Goal: Subscribe to service/newsletter

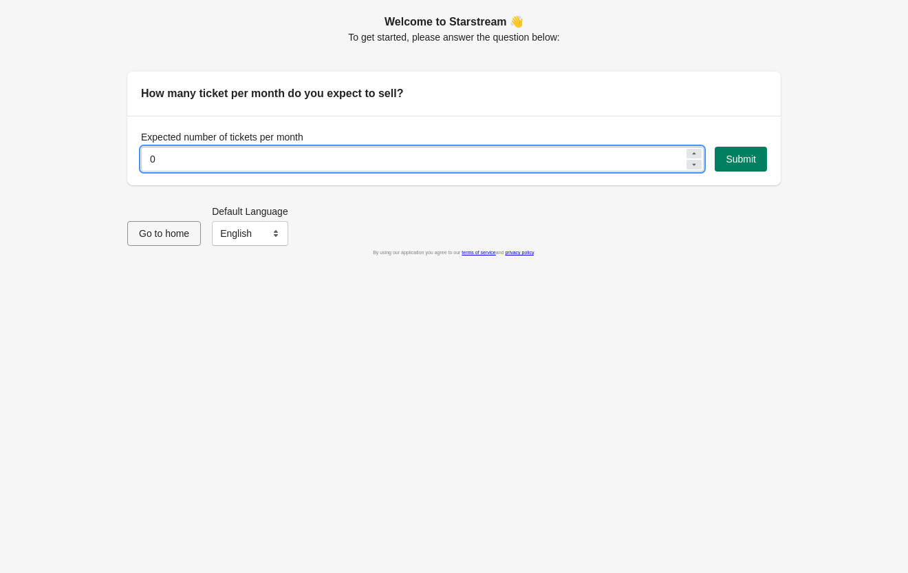
click at [551, 155] on input "0" at bounding box center [413, 159] width 544 height 25
click at [694, 153] on icon at bounding box center [694, 153] width 3 height 2
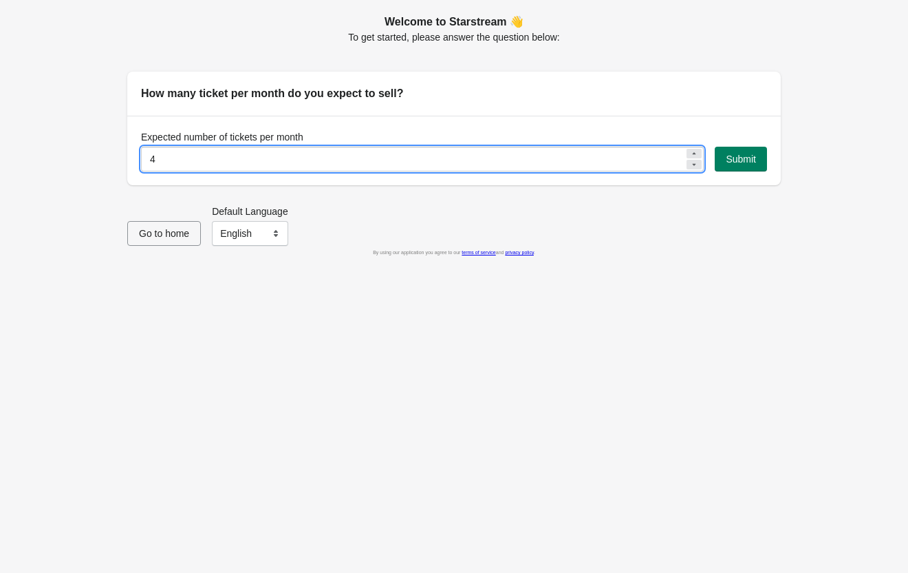
click at [694, 153] on icon at bounding box center [694, 153] width 3 height 2
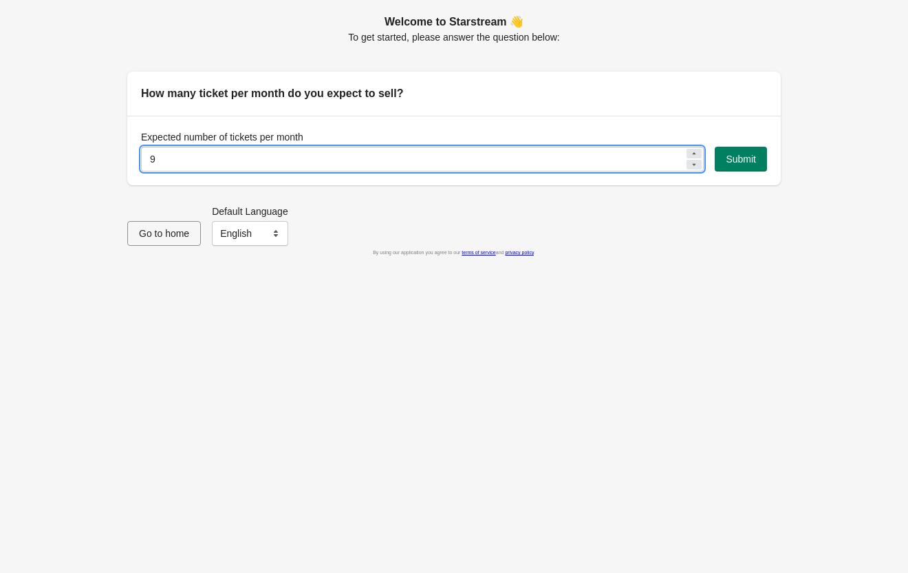
click at [694, 153] on icon at bounding box center [694, 153] width 3 height 2
type input "10"
click at [747, 156] on span "Submit" at bounding box center [741, 158] width 30 height 11
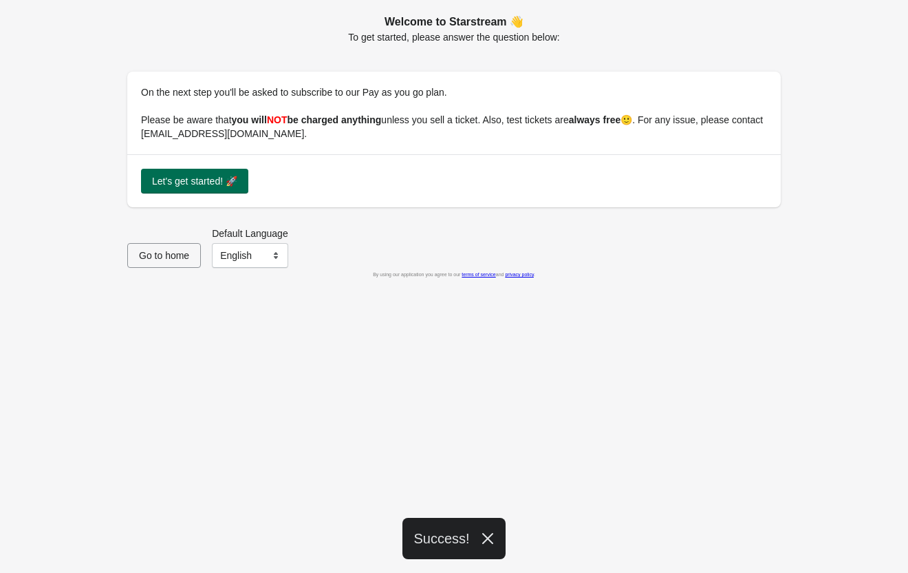
click at [198, 180] on span "Let's get started! 🚀" at bounding box center [194, 180] width 85 height 11
